Goal: Feedback & Contribution: Submit feedback/report problem

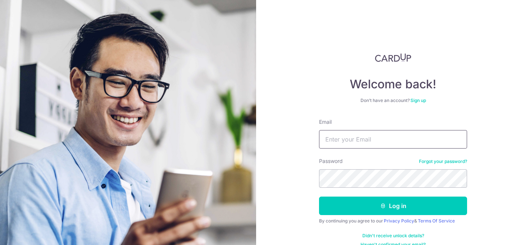
click at [347, 141] on input "Email" at bounding box center [393, 139] width 148 height 19
type input "c"
type input "[EMAIL_ADDRESS][DOMAIN_NAME]"
click at [319, 197] on button "Log in" at bounding box center [393, 206] width 148 height 19
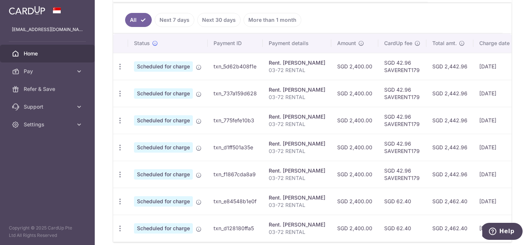
scroll to position [200, 0]
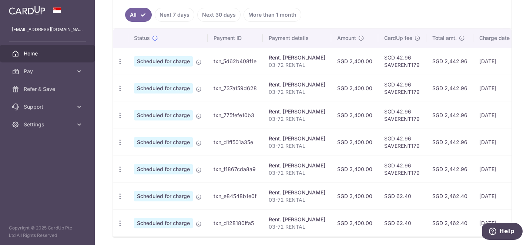
click at [181, 17] on link "Next 7 days" at bounding box center [175, 15] width 40 height 14
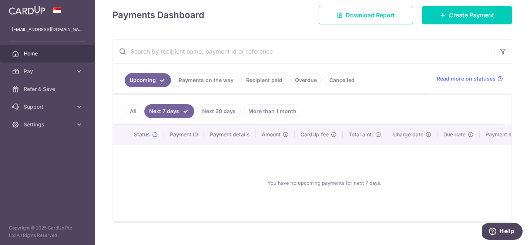
scroll to position [103, 0]
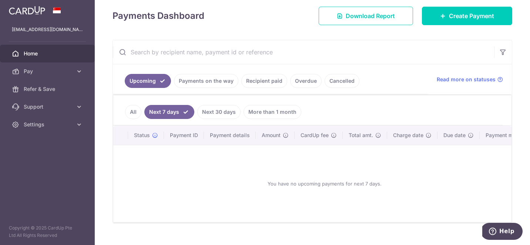
click at [212, 76] on link "Payments on the way" at bounding box center [206, 81] width 64 height 14
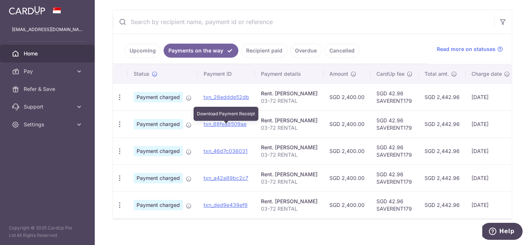
scroll to position [142, 0]
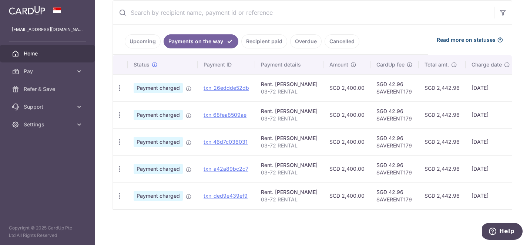
click at [500, 41] on icon at bounding box center [500, 40] width 6 height 6
click at [148, 44] on link "Upcoming" at bounding box center [143, 41] width 36 height 14
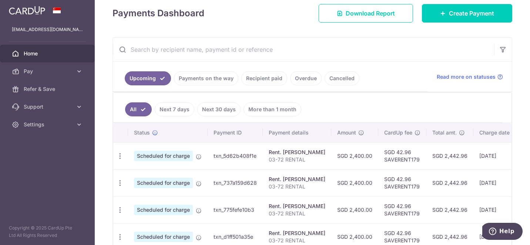
scroll to position [74, 0]
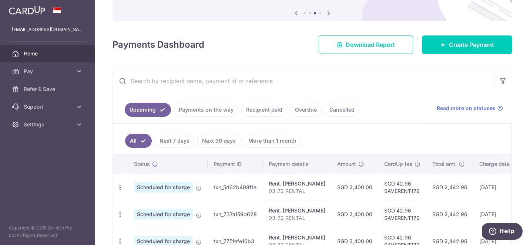
click at [265, 114] on link "Recipient paid" at bounding box center [264, 110] width 46 height 14
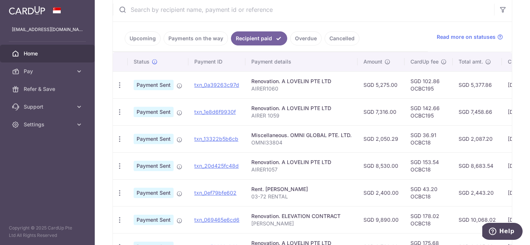
click at [189, 38] on link "Payments on the way" at bounding box center [196, 38] width 64 height 14
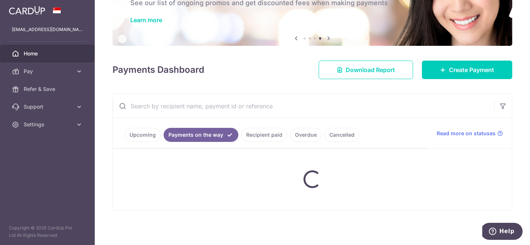
scroll to position [142, 0]
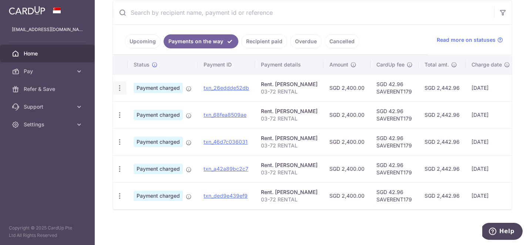
click at [116, 86] on icon "button" at bounding box center [120, 88] width 8 height 8
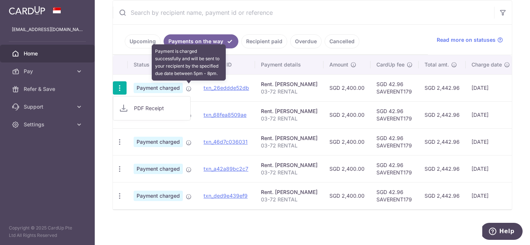
click at [189, 88] on icon at bounding box center [189, 89] width 6 height 6
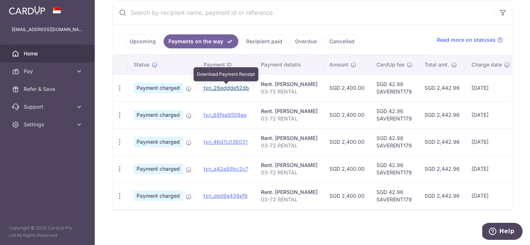
click at [220, 91] on link "txn_26eddde52db" at bounding box center [227, 88] width 46 height 6
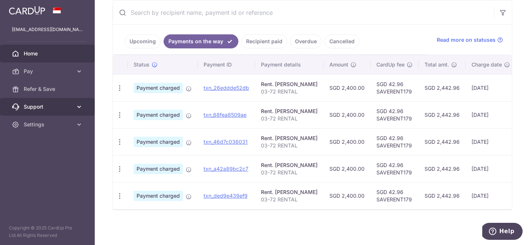
click at [68, 103] on span "Support" at bounding box center [48, 106] width 49 height 7
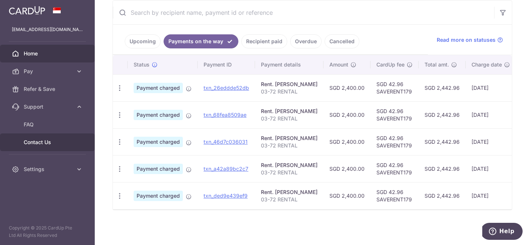
click at [54, 147] on link "Contact Us" at bounding box center [47, 143] width 95 height 18
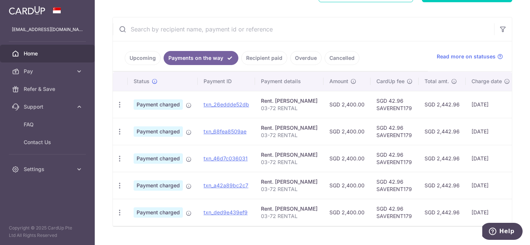
click at [256, 53] on link "Recipient paid" at bounding box center [264, 58] width 46 height 14
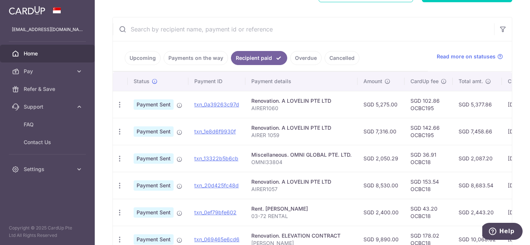
scroll to position [148, 0]
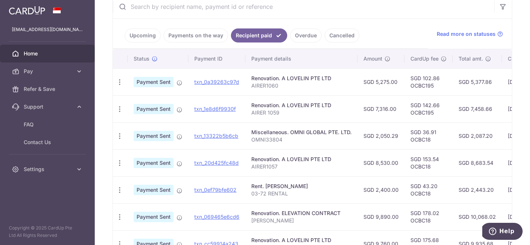
click at [196, 40] on link "Payments on the way" at bounding box center [196, 35] width 64 height 14
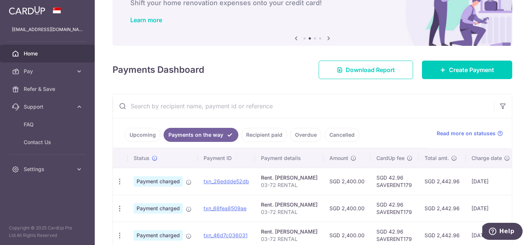
scroll to position [142, 0]
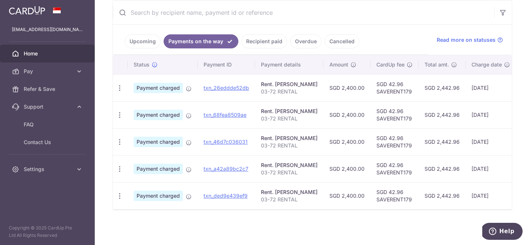
click at [143, 42] on link "Upcoming" at bounding box center [143, 41] width 36 height 14
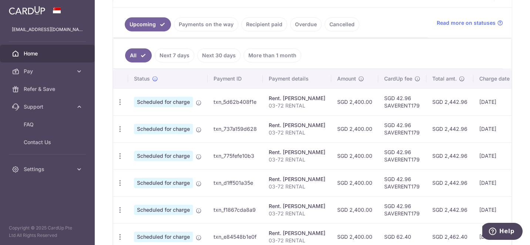
scroll to position [135, 0]
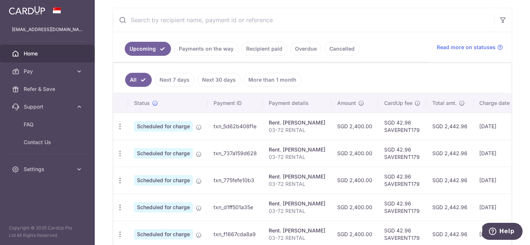
click at [263, 48] on link "Recipient paid" at bounding box center [264, 49] width 46 height 14
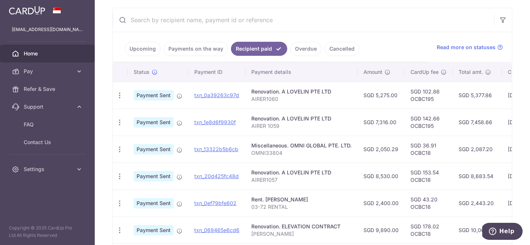
click at [189, 47] on link "Payments on the way" at bounding box center [196, 49] width 64 height 14
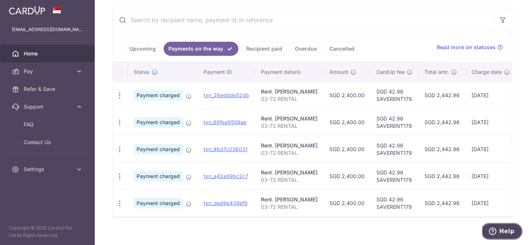
click at [496, 235] on icon "Help" at bounding box center [492, 231] width 7 height 7
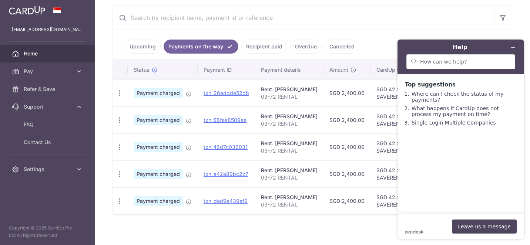
scroll to position [142, 0]
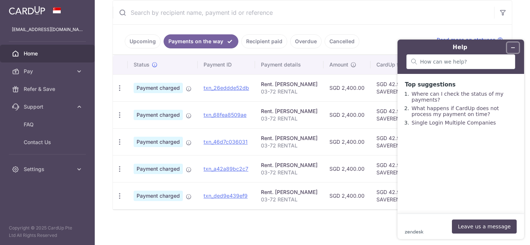
click at [511, 46] on icon "Minimize widget" at bounding box center [512, 47] width 5 height 5
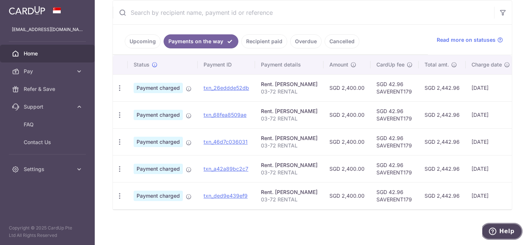
click at [503, 235] on span "Help" at bounding box center [506, 231] width 15 height 7
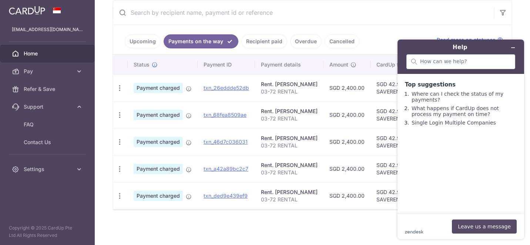
click at [472, 225] on button "Leave us a message" at bounding box center [484, 227] width 65 height 14
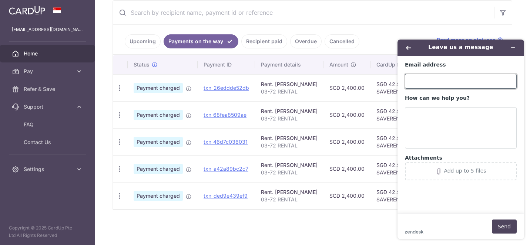
click at [441, 86] on input "Email address" at bounding box center [461, 81] width 112 height 15
type input "[EMAIL_ADDRESS][DOMAIN_NAME]"
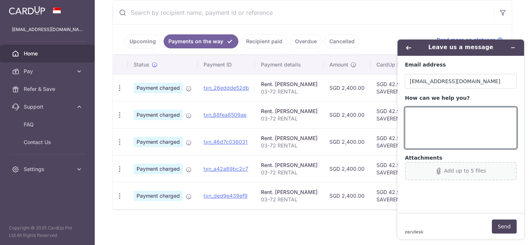
click at [446, 168] on div "Add up to 5 files" at bounding box center [465, 171] width 42 height 6
click at [517, 46] on button "Minimize widget" at bounding box center [513, 48] width 12 height 10
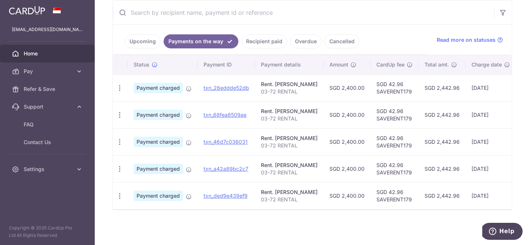
click at [464, 226] on div "× Pause Schedule Pause all future payments in this series Pause just this one p…" at bounding box center [312, 122] width 435 height 245
click at [505, 236] on button "Help" at bounding box center [502, 231] width 42 height 17
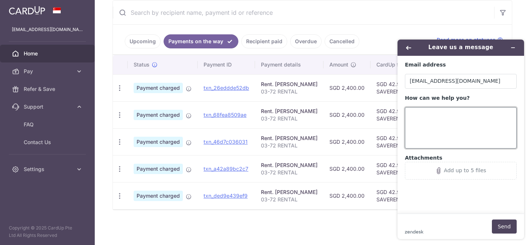
click at [434, 122] on textarea "How can we help you?" at bounding box center [461, 127] width 112 height 41
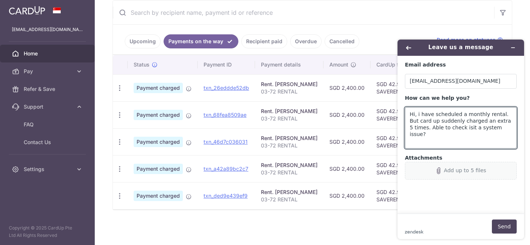
click at [450, 170] on div "Add up to 5 files" at bounding box center [465, 171] width 42 height 6
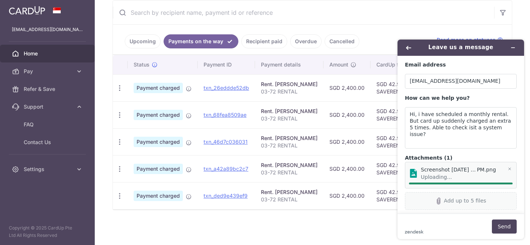
click button "Add up to 5 files"
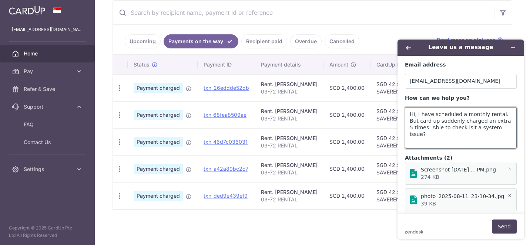
click at [469, 137] on textarea "Hi, i have scheduled a monthly rental. But card up suddenly charged an extra 5 …" at bounding box center [461, 127] width 112 height 41
type textarea "Hi, i have scheduled a monthly rental. But card up suddenly charged an extra 5 …"
click at [504, 225] on button "Send" at bounding box center [504, 227] width 25 height 14
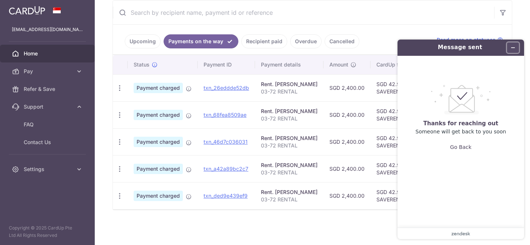
click at [511, 47] on icon "Minimize widget" at bounding box center [512, 47] width 5 height 5
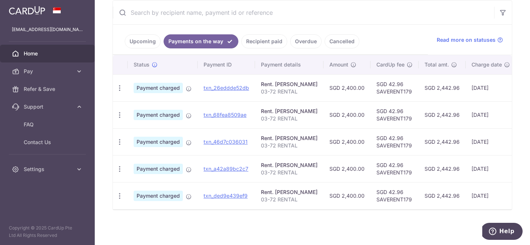
drag, startPoint x: 409, startPoint y: 208, endPoint x: 489, endPoint y: 165, distance: 91.2
click at [493, 174] on tbody "PDF Receipt Payment charged txn_26eddde52db Rent. KHOO SENG CHEN 03-72 RENTAL S…" at bounding box center [363, 141] width 501 height 135
drag, startPoint x: 488, startPoint y: 95, endPoint x: 495, endPoint y: 95, distance: 7.4
click at [490, 95] on td "11/08/2025" at bounding box center [491, 87] width 50 height 27
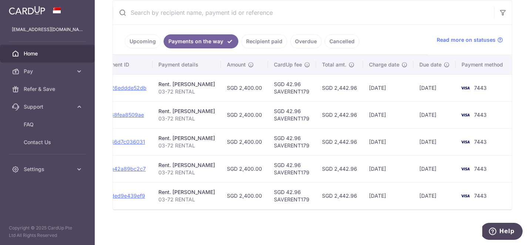
drag, startPoint x: 319, startPoint y: 84, endPoint x: 520, endPoint y: 91, distance: 201.1
click at [520, 91] on div "× Pause Schedule Pause all future payments in this series Pause just this one p…" at bounding box center [312, 122] width 435 height 245
click at [420, 79] on td "14/08/2025" at bounding box center [434, 87] width 42 height 27
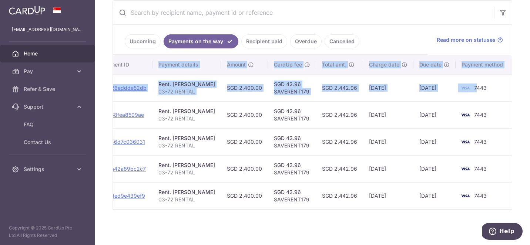
scroll to position [0, 0]
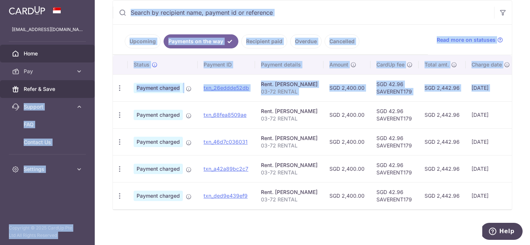
drag, startPoint x: 479, startPoint y: 87, endPoint x: 84, endPoint y: 86, distance: 395.2
click at [84, 86] on main "xavier32lau@hotmail.com Home Pay Payments Recipients Cards Refer & Save Support…" at bounding box center [265, 122] width 530 height 245
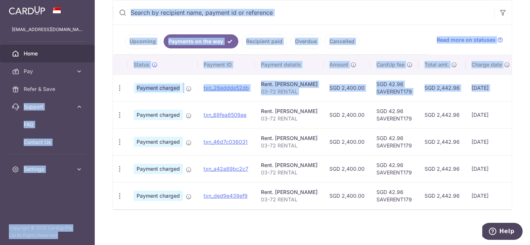
click at [139, 37] on link "Upcoming" at bounding box center [143, 41] width 36 height 14
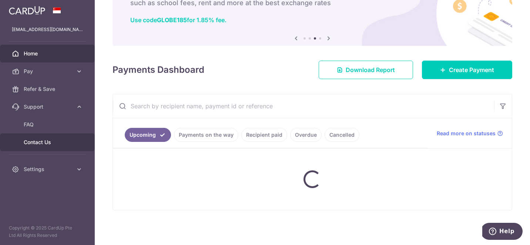
scroll to position [142, 0]
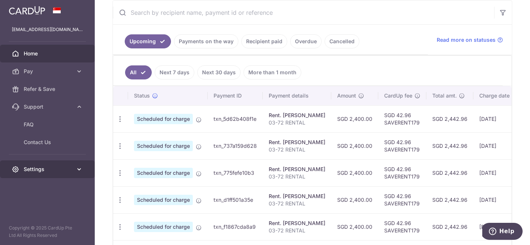
click at [54, 166] on span "Settings" at bounding box center [48, 169] width 49 height 7
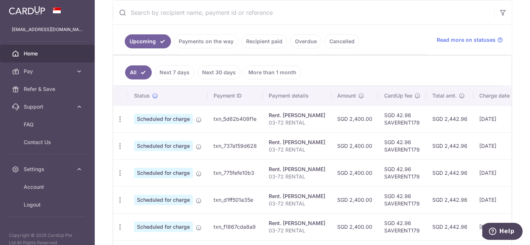
click at [175, 70] on link "Next 7 days" at bounding box center [175, 72] width 40 height 14
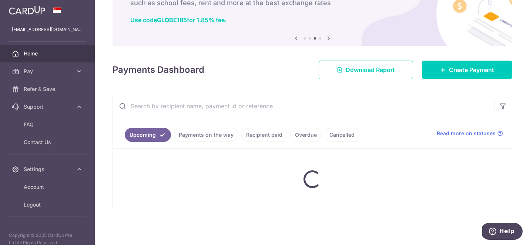
scroll to position [116, 0]
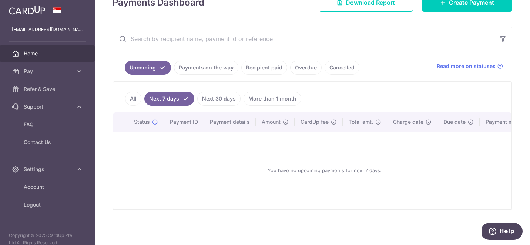
drag, startPoint x: 137, startPoint y: 97, endPoint x: 190, endPoint y: 69, distance: 60.1
click at [190, 69] on div "Upcoming Payments on the way Recipient paid Overdue Cancelled Read more on stat…" at bounding box center [312, 119] width 400 height 184
click at [190, 69] on link "Payments on the way" at bounding box center [206, 68] width 64 height 14
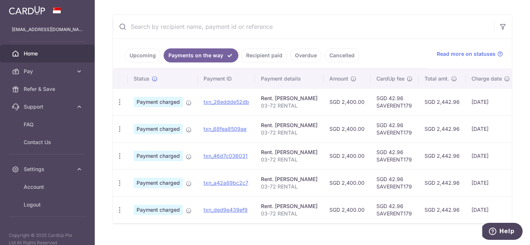
scroll to position [129, 0]
click at [253, 53] on link "Recipient paid" at bounding box center [264, 55] width 46 height 14
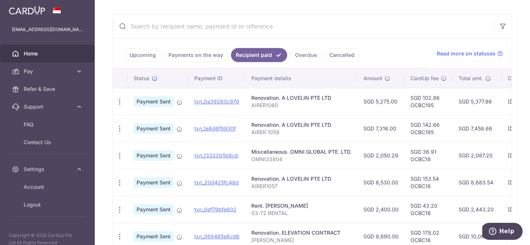
click at [294, 56] on link "Overdue" at bounding box center [305, 55] width 31 height 14
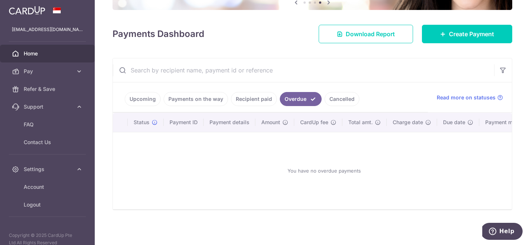
click at [331, 94] on link "Cancelled" at bounding box center [342, 99] width 35 height 14
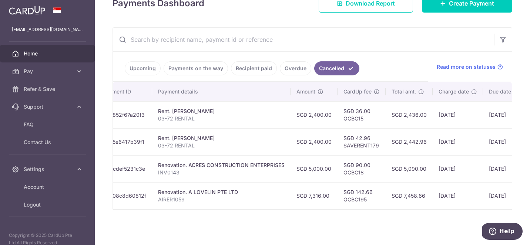
scroll to position [0, 170]
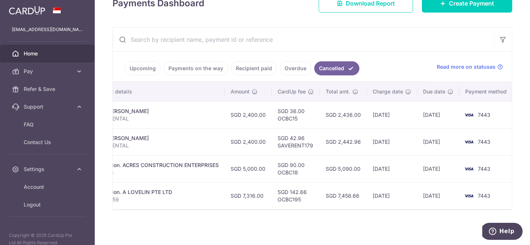
drag, startPoint x: 239, startPoint y: 139, endPoint x: 504, endPoint y: 150, distance: 264.8
click at [504, 150] on tr "Payment cancelled txn_5e6417b39f1 Rent. KHOO SENG CHEN 03-72 RENTAL SGD 2,400.0…" at bounding box center [229, 141] width 573 height 27
click at [137, 67] on link "Upcoming" at bounding box center [143, 68] width 36 height 14
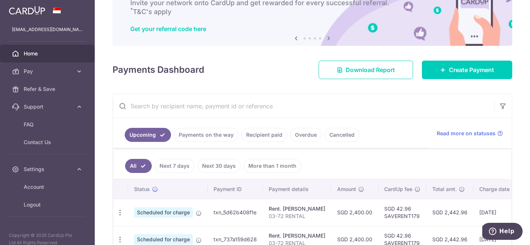
scroll to position [115, 0]
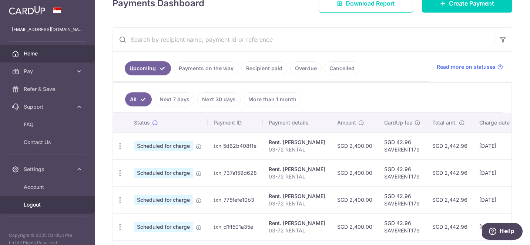
click at [30, 201] on span "Logout" at bounding box center [48, 204] width 49 height 7
